Goal: Use online tool/utility: Utilize a website feature to perform a specific function

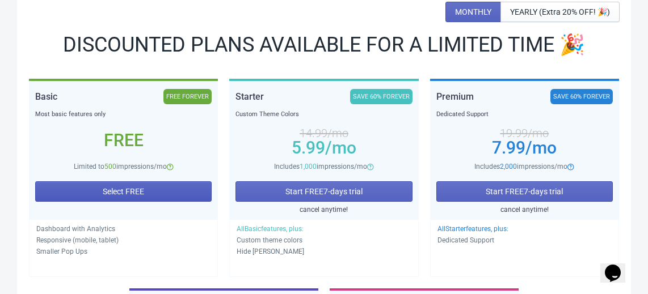
click at [186, 193] on button "Select FREE" at bounding box center [123, 192] width 176 height 20
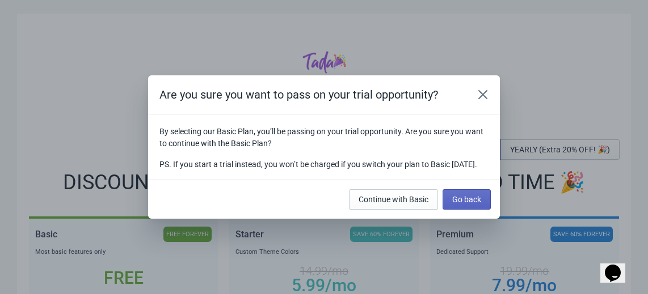
scroll to position [138, 0]
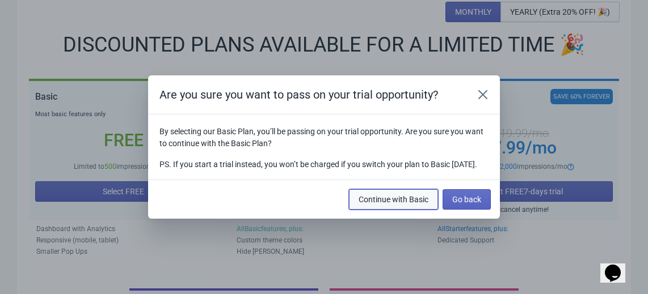
click at [400, 204] on span "Continue with Basic" at bounding box center [393, 199] width 70 height 9
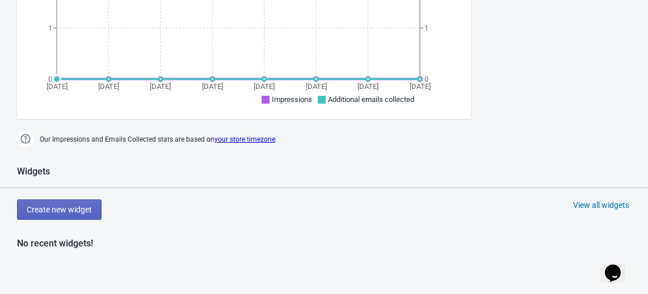
scroll to position [552, 0]
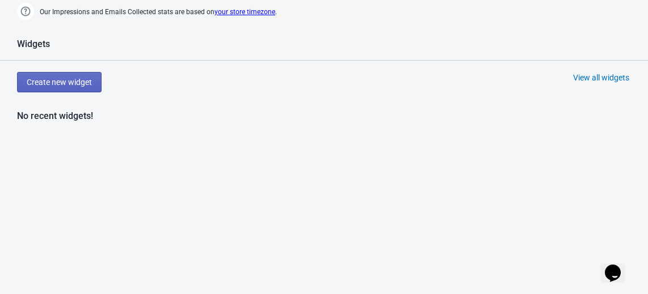
click at [85, 92] on div "Widgets Create new widget View all widgets No recent widgets! If two Widgets ar…" at bounding box center [324, 191] width 648 height 305
click at [79, 67] on div "Widgets Create new widget View all widgets No recent widgets! If two Widgets ar…" at bounding box center [324, 191] width 648 height 305
click at [79, 73] on button "Create new widget" at bounding box center [59, 82] width 85 height 20
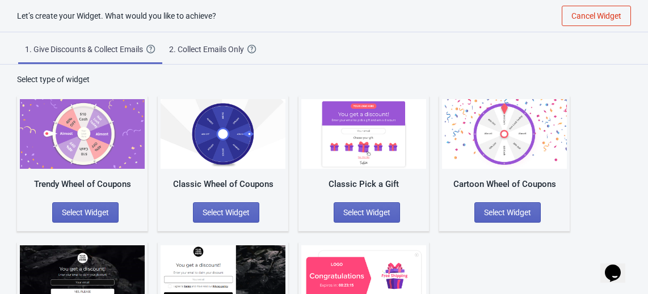
scroll to position [94, 0]
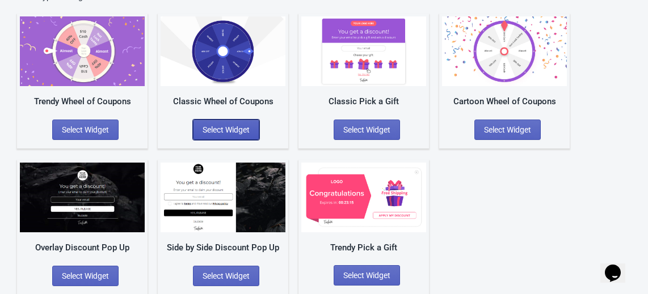
click at [218, 121] on button "Select Widget" at bounding box center [226, 130] width 66 height 20
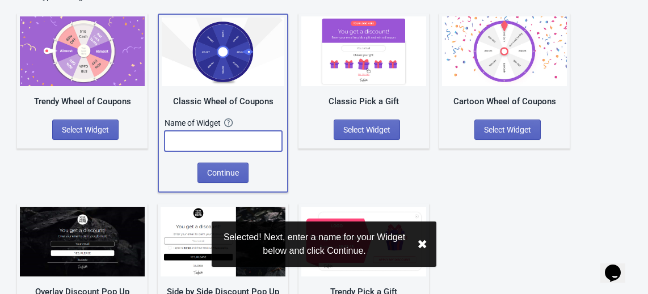
click at [218, 138] on input "text" at bounding box center [222, 141] width 117 height 20
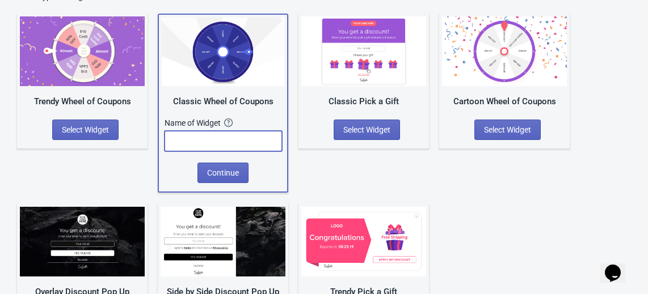
type input "N"
type input "[PERSON_NAME] Mistery"
click at [236, 174] on span "Continue" at bounding box center [223, 172] width 32 height 9
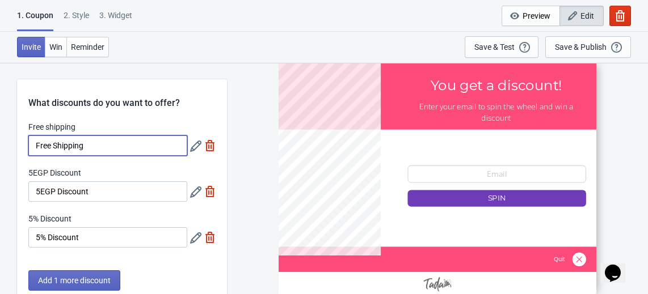
drag, startPoint x: 91, startPoint y: 145, endPoint x: 28, endPoint y: 136, distance: 63.6
click at [28, 136] on input "Free Shipping" at bounding box center [107, 146] width 159 height 20
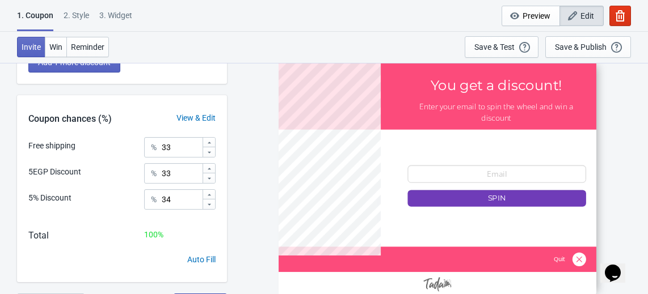
scroll to position [238, 0]
